Goal: Task Accomplishment & Management: Manage account settings

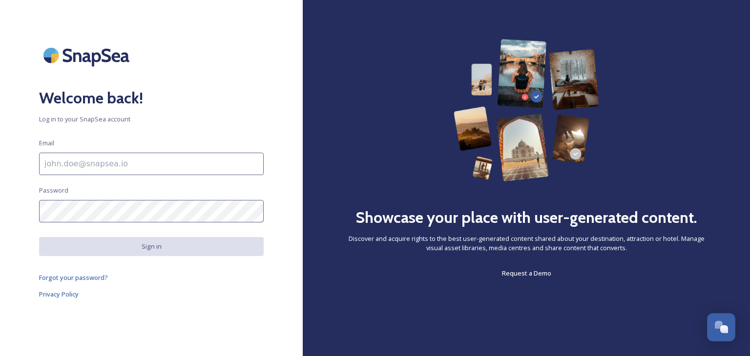
click at [122, 163] on input at bounding box center [151, 164] width 224 height 22
type input "[PERSON_NAME][EMAIL_ADDRESS][PERSON_NAME][DOMAIN_NAME]"
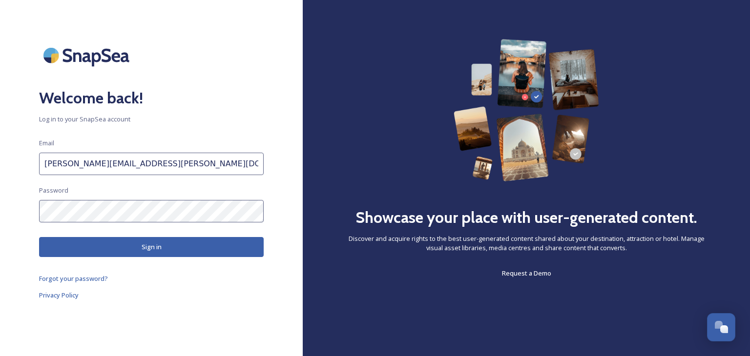
click at [139, 242] on button "Sign in" at bounding box center [151, 247] width 224 height 20
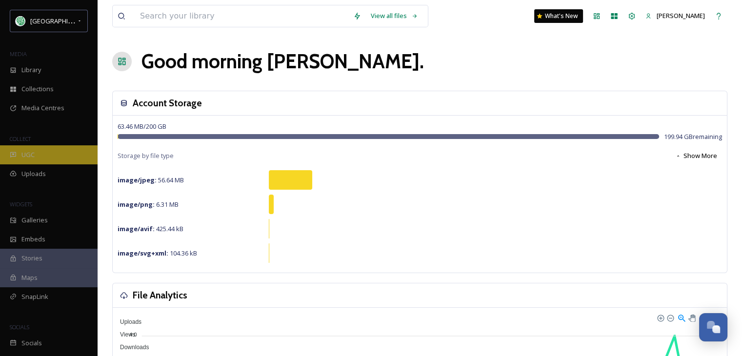
click at [32, 154] on span "UGC" at bounding box center [27, 154] width 13 height 9
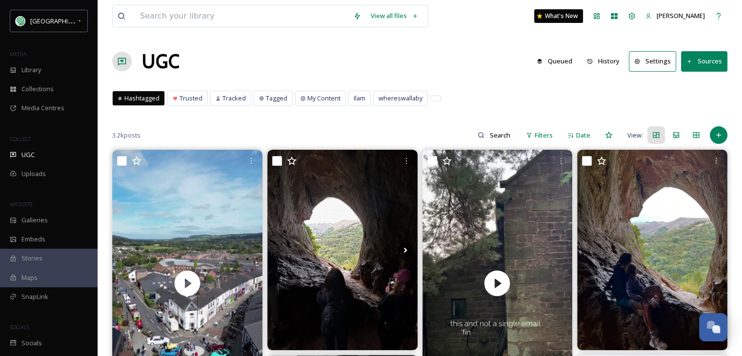
click at [604, 59] on button "History" at bounding box center [603, 61] width 42 height 19
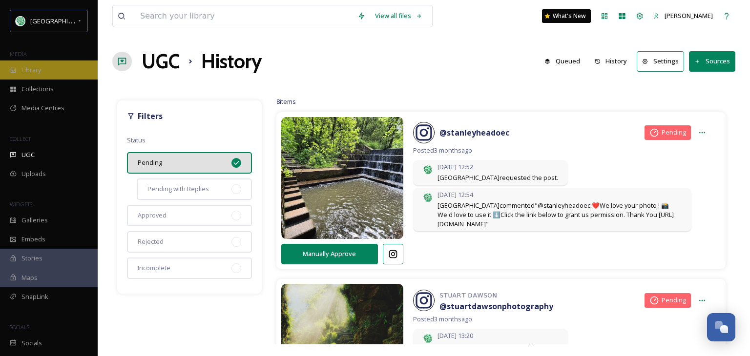
click at [39, 71] on span "Library" at bounding box center [31, 69] width 20 height 9
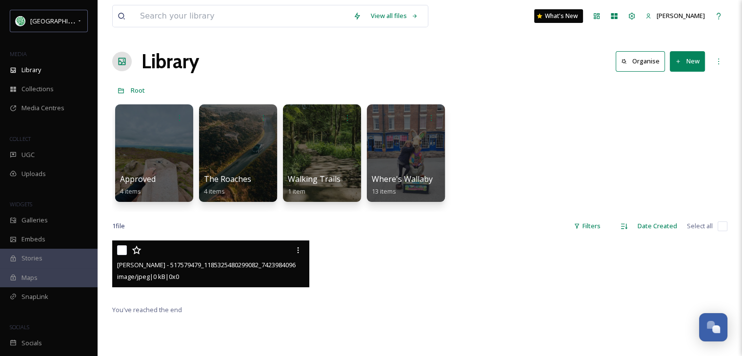
click at [196, 251] on div at bounding box center [212, 251] width 190 height 18
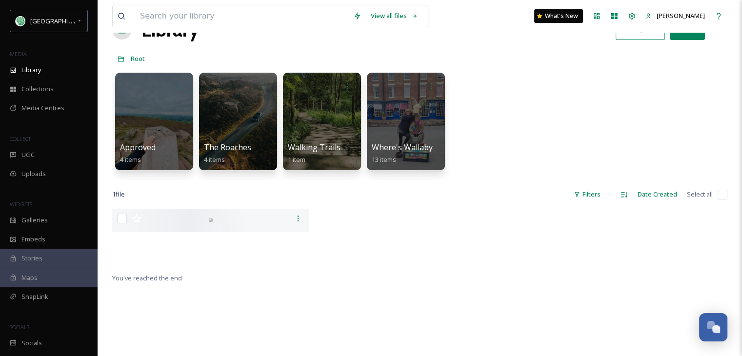
scroll to position [49, 0]
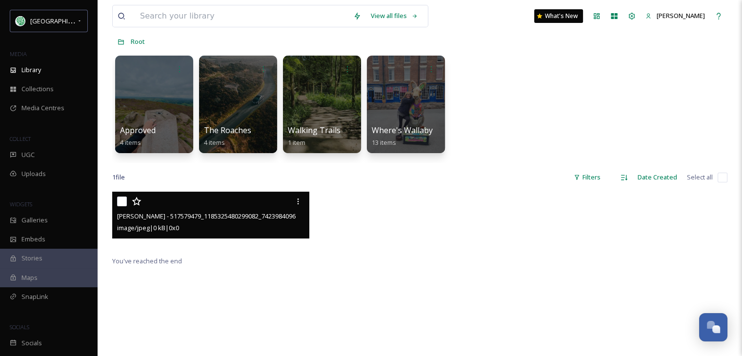
click at [179, 204] on div at bounding box center [212, 202] width 190 height 18
click at [170, 220] on span "[PERSON_NAME] - 517579479_1185325480299082_7423984096081789220_n.jpg" at bounding box center [230, 215] width 226 height 9
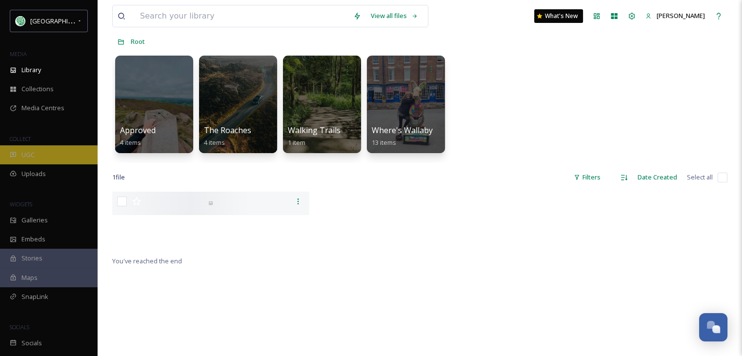
click at [53, 152] on div "UGC" at bounding box center [49, 154] width 98 height 19
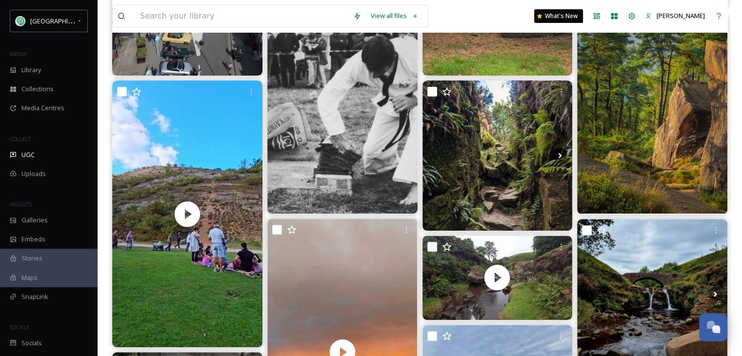
scroll to position [293, 0]
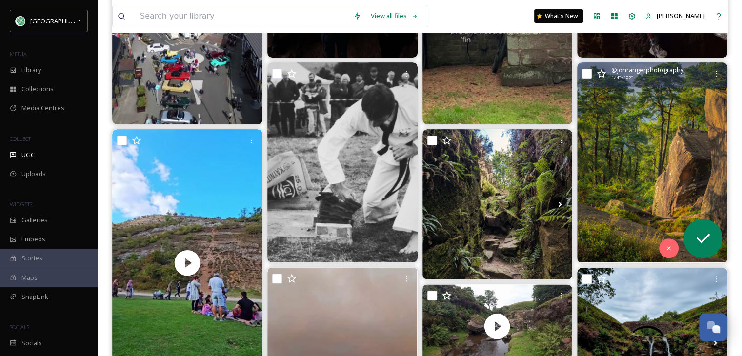
click at [629, 186] on img at bounding box center [652, 162] width 150 height 200
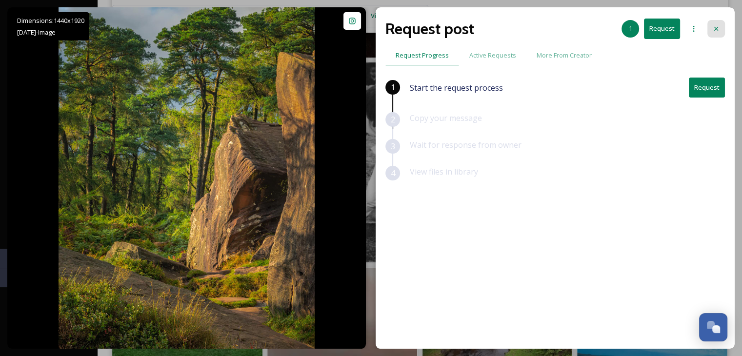
click at [717, 26] on icon at bounding box center [717, 29] width 8 height 8
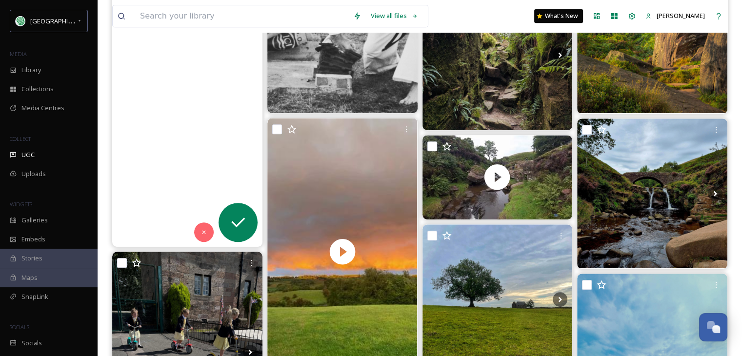
click at [153, 168] on video "#Dovedale #peakdistrict #UK" at bounding box center [187, 113] width 150 height 267
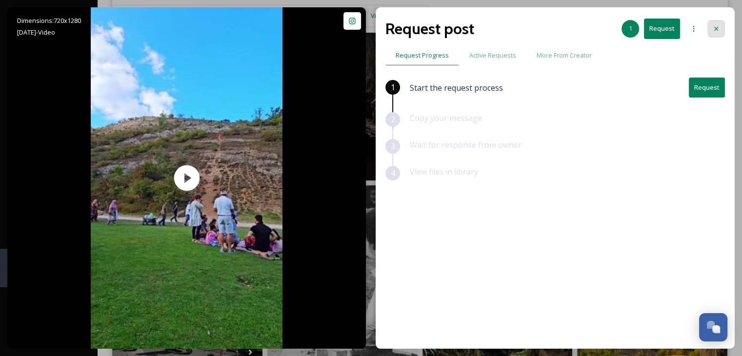
click at [717, 28] on icon at bounding box center [716, 29] width 4 height 4
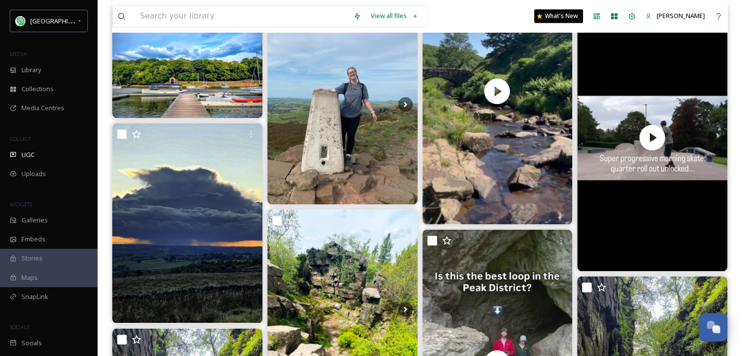
scroll to position [1174, 0]
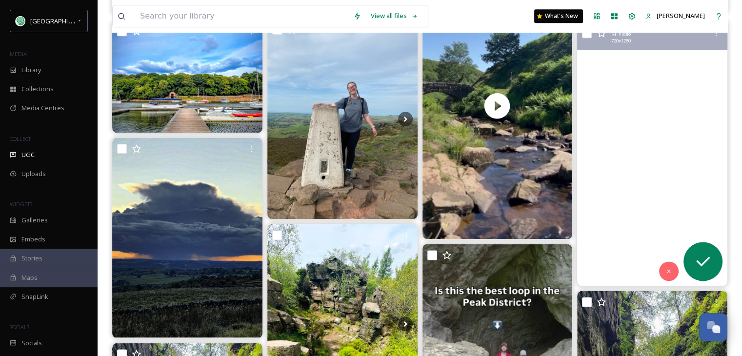
click at [650, 209] on video "Sometimes it just all comes together! Early Saturday morning skate; progression…" at bounding box center [652, 152] width 150 height 267
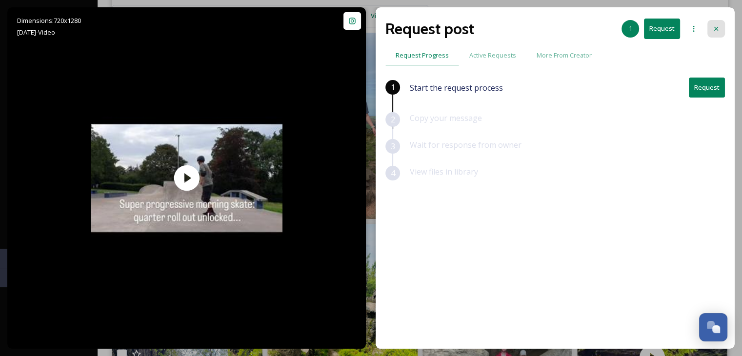
click at [713, 28] on icon at bounding box center [717, 29] width 8 height 8
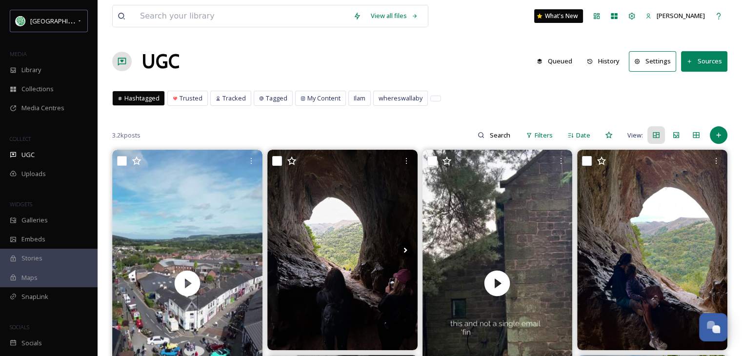
click at [709, 59] on button "Sources" at bounding box center [704, 61] width 46 height 20
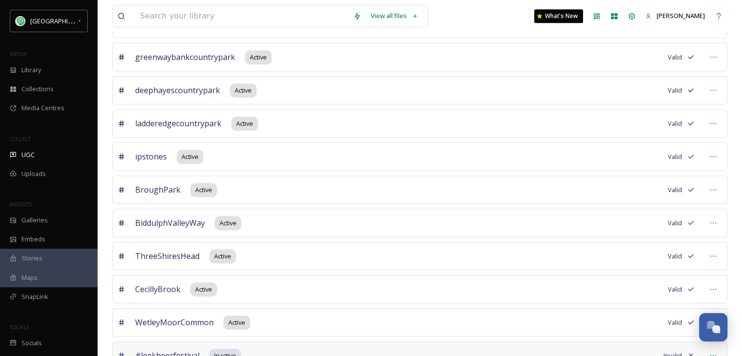
scroll to position [925, 0]
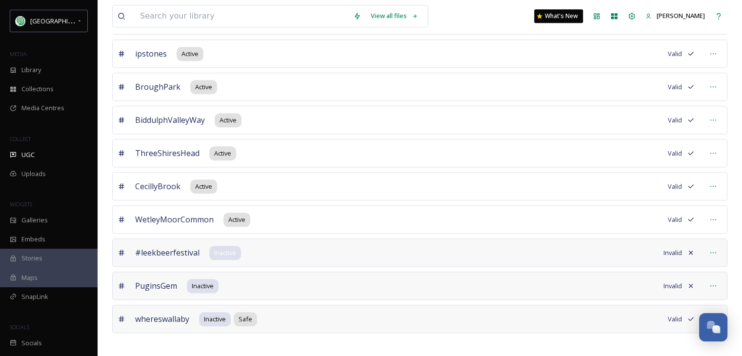
click at [221, 248] on span "Inactive" at bounding box center [225, 252] width 22 height 9
click at [277, 246] on div "#leekbeerfestival Inactive Invalid" at bounding box center [419, 253] width 615 height 28
click at [713, 249] on icon at bounding box center [714, 253] width 8 height 8
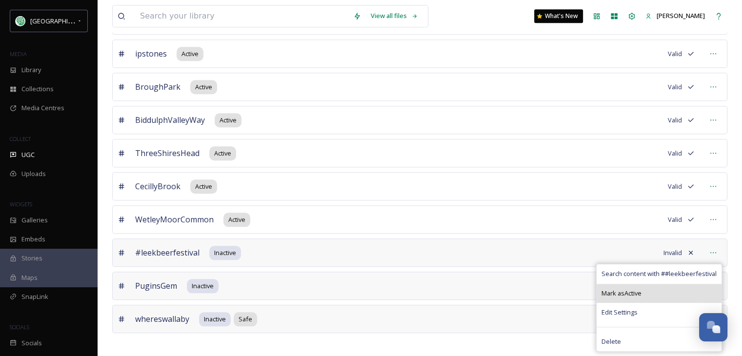
click at [642, 289] on span "Mark as Active" at bounding box center [622, 293] width 40 height 9
click at [624, 289] on span "Mark as Active" at bounding box center [622, 293] width 40 height 9
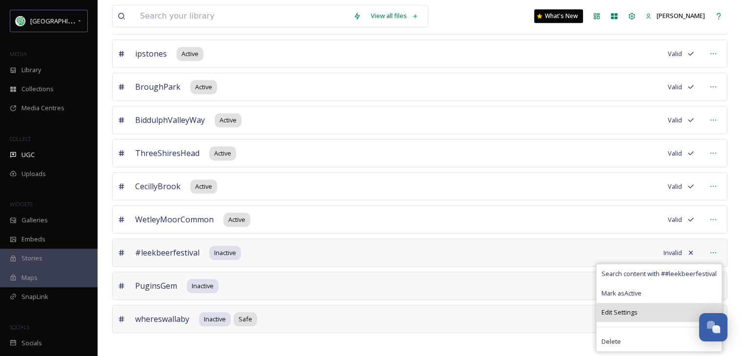
click at [627, 308] on span "Edit Settings" at bounding box center [620, 312] width 36 height 9
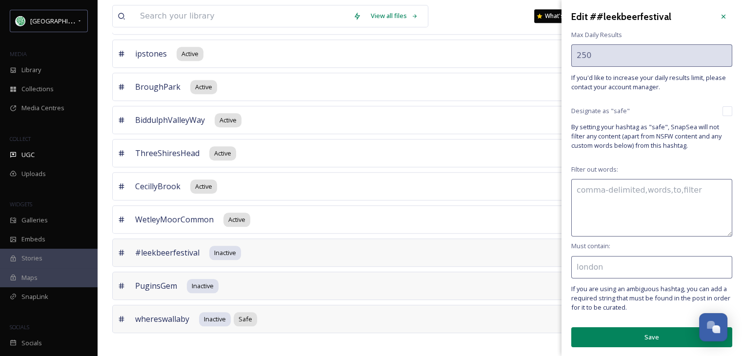
scroll to position [2, 0]
click at [720, 14] on icon at bounding box center [724, 17] width 8 height 8
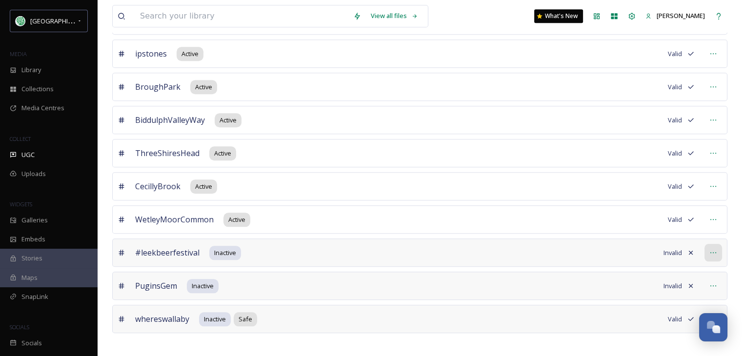
click at [713, 249] on icon at bounding box center [714, 253] width 8 height 8
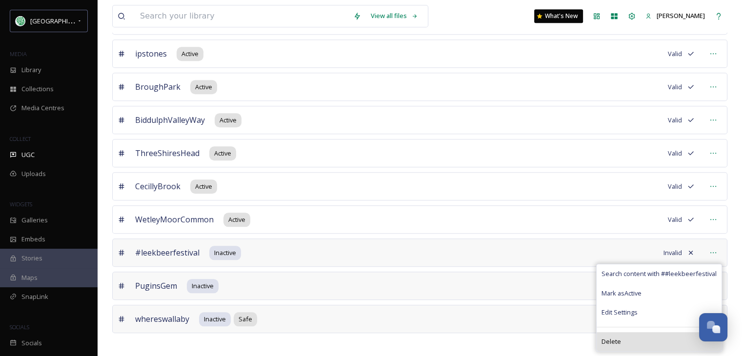
click at [617, 337] on span "Delete" at bounding box center [612, 341] width 20 height 9
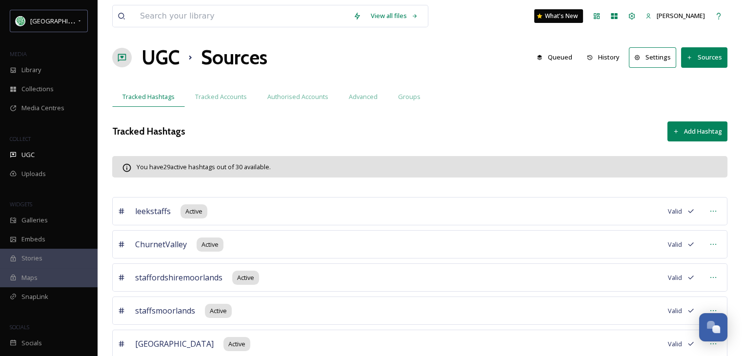
scroll to position [0, 0]
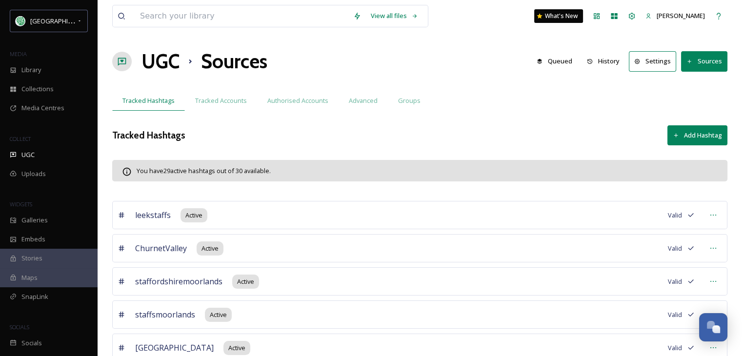
click at [707, 127] on button "Add Hashtag" at bounding box center [698, 135] width 60 height 20
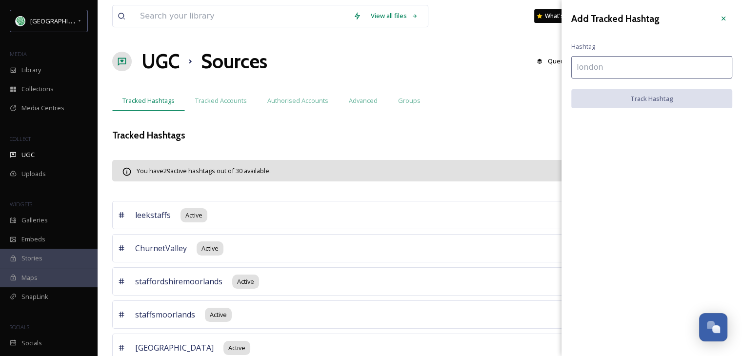
click at [601, 65] on input at bounding box center [651, 67] width 161 height 22
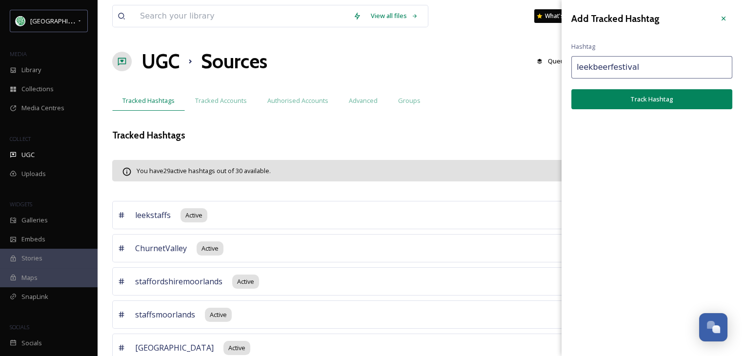
type input "leekbeerfestival"
click at [658, 98] on button "Track Hashtag" at bounding box center [651, 99] width 161 height 20
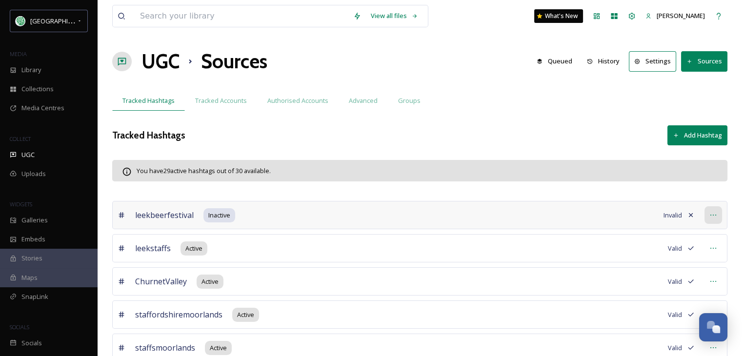
click at [714, 213] on icon at bounding box center [714, 215] width 8 height 8
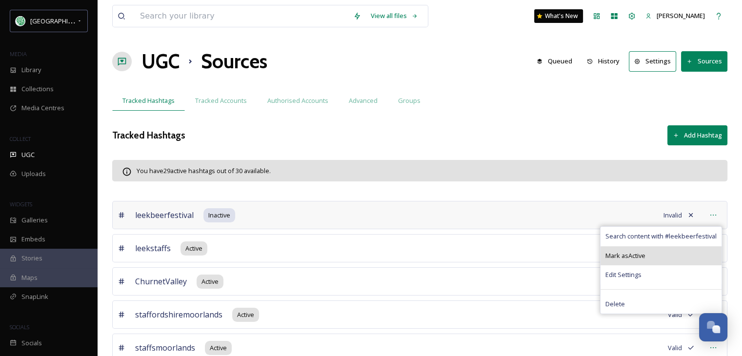
click at [645, 252] on span "Mark as Active" at bounding box center [626, 255] width 40 height 9
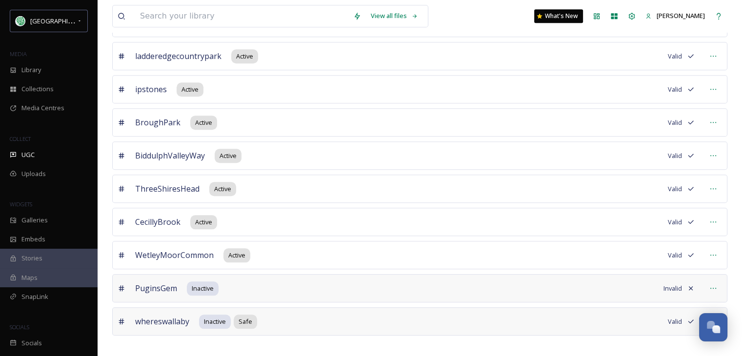
scroll to position [925, 0]
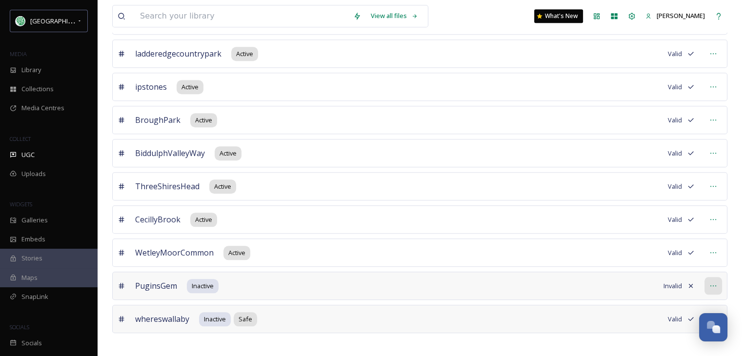
click at [712, 282] on icon at bounding box center [714, 286] width 8 height 8
click at [657, 322] on span "Mark as Active" at bounding box center [639, 326] width 40 height 9
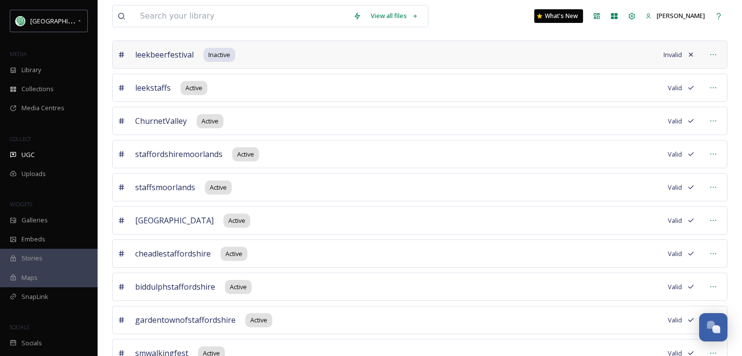
scroll to position [0, 0]
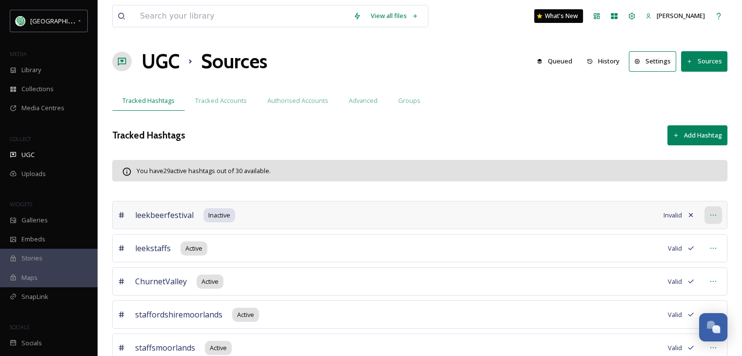
click at [711, 216] on icon at bounding box center [714, 215] width 8 height 8
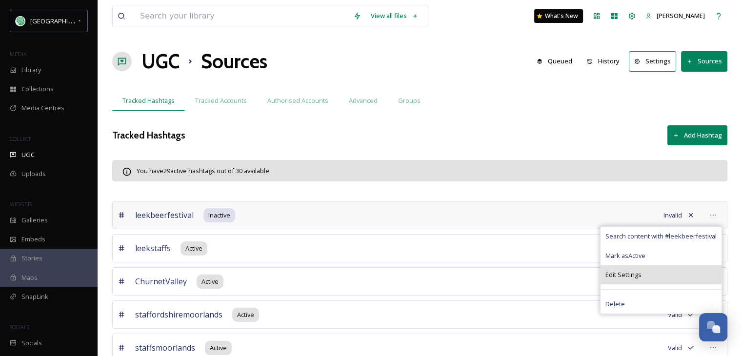
click at [634, 274] on span "Edit Settings" at bounding box center [624, 274] width 36 height 9
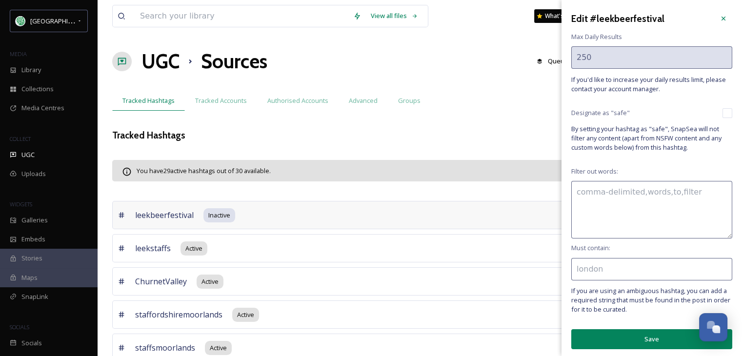
scroll to position [2, 0]
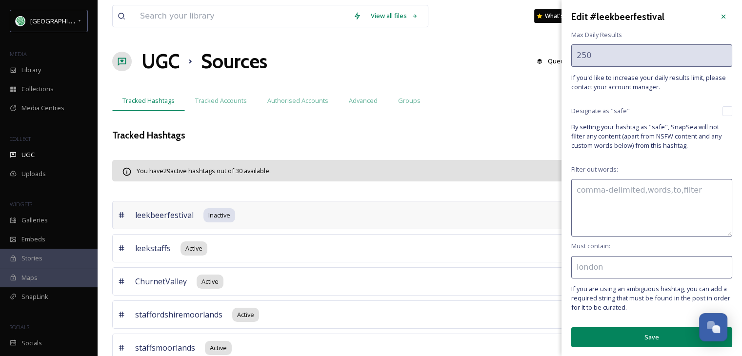
click at [588, 266] on input at bounding box center [651, 267] width 161 height 22
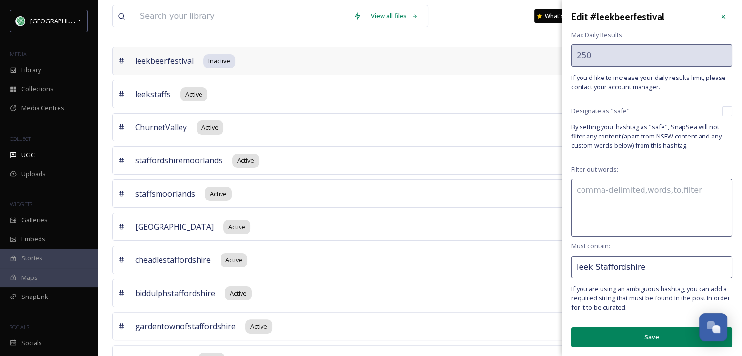
scroll to position [195, 0]
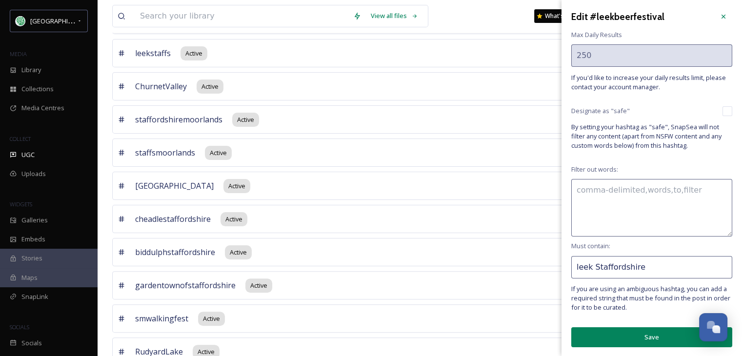
type input "leek Staffordshire"
click at [649, 335] on button "Save" at bounding box center [651, 337] width 161 height 20
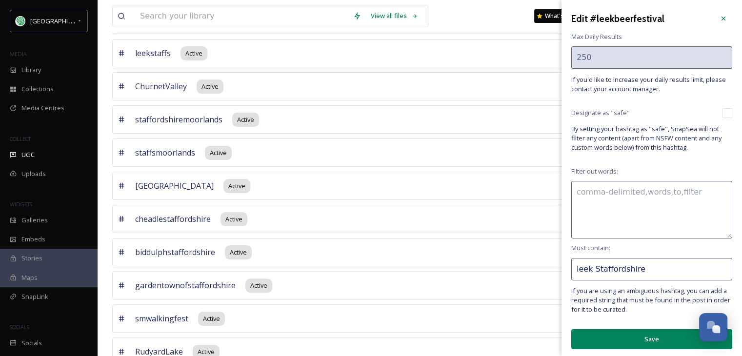
click at [640, 334] on button "Save" at bounding box center [651, 339] width 161 height 20
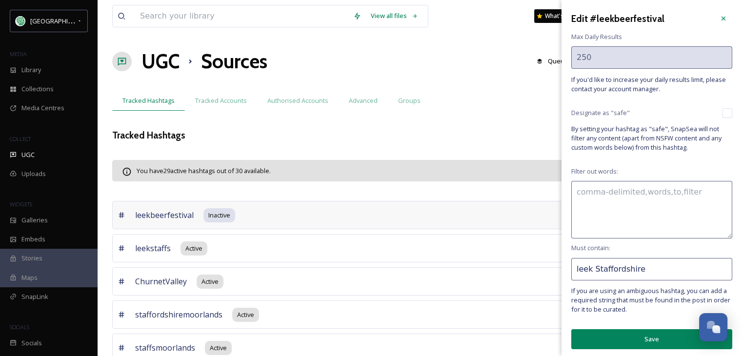
click at [634, 338] on button "Save" at bounding box center [651, 339] width 161 height 20
click at [634, 337] on button "Save" at bounding box center [651, 339] width 161 height 20
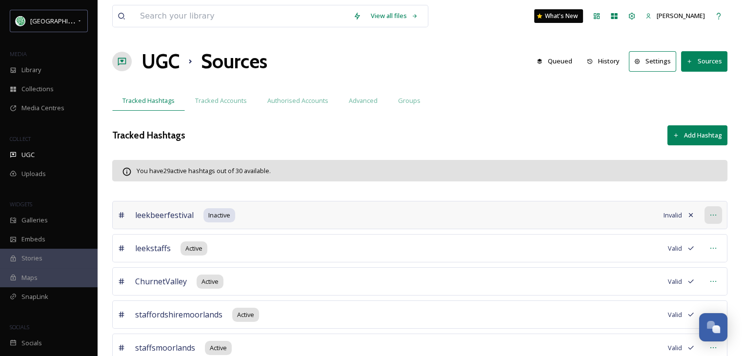
click at [713, 215] on icon at bounding box center [714, 215] width 8 height 8
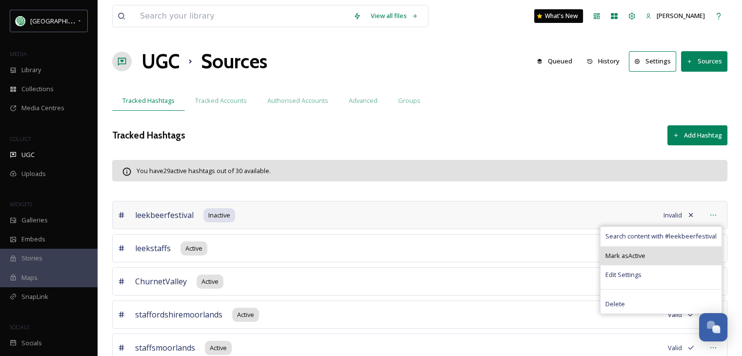
click at [636, 259] on span "Mark as Active" at bounding box center [626, 255] width 40 height 9
click at [635, 255] on span "Mark as Active" at bounding box center [626, 255] width 40 height 9
